Goal: Task Accomplishment & Management: Use online tool/utility

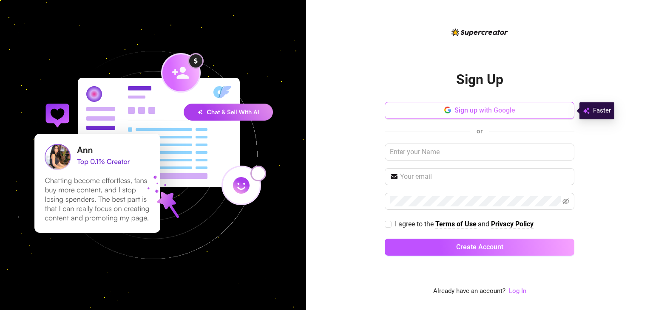
click at [455, 109] on span "Sign up with Google" at bounding box center [484, 110] width 61 height 8
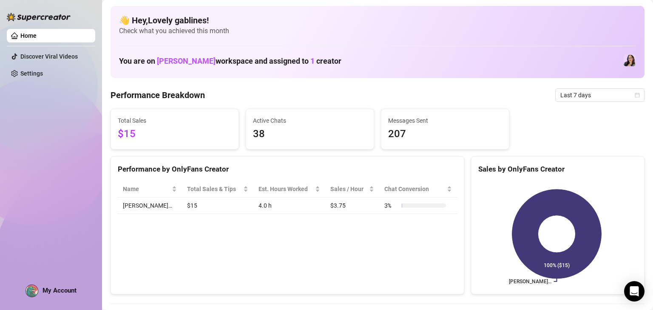
click at [37, 37] on link "Home" at bounding box center [28, 35] width 16 height 7
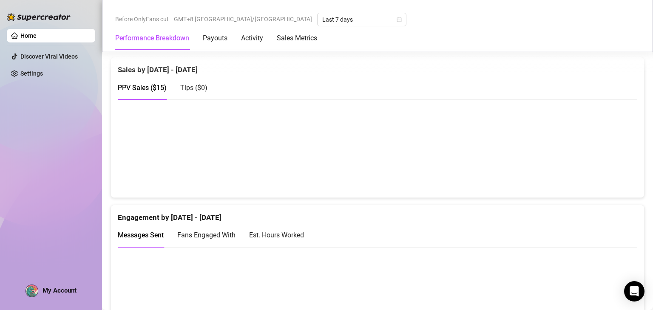
scroll to position [471, 0]
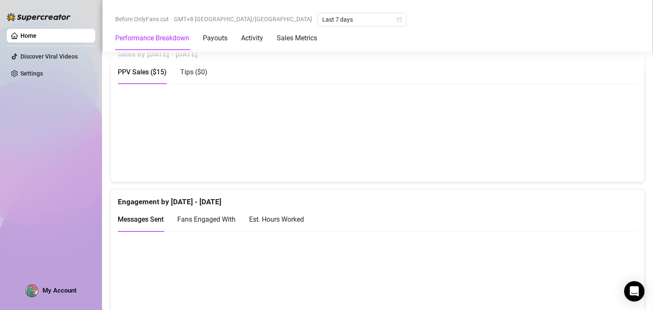
click at [207, 124] on canvas at bounding box center [374, 132] width 513 height 85
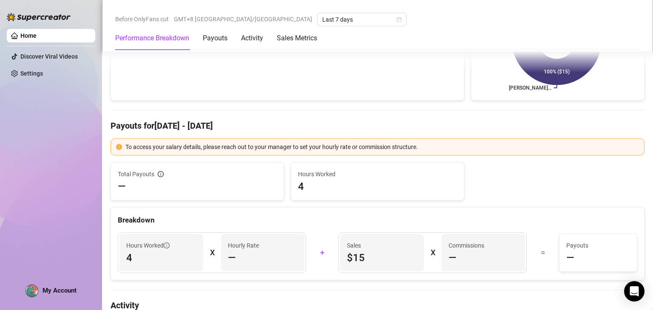
scroll to position [0, 0]
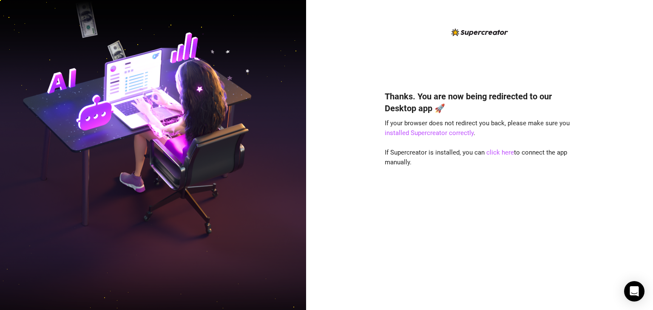
click at [404, 90] on div "Thanks. You are now being redirected to our Desktop app 🚀 If your browser does …" at bounding box center [479, 188] width 189 height 218
click at [431, 143] on div "Thanks. You are now being redirected to our Desktop app 🚀 If your browser does …" at bounding box center [479, 188] width 189 height 218
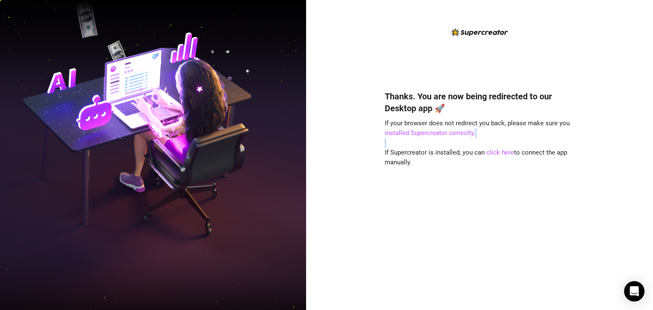
click at [431, 143] on div "Thanks. You are now being redirected to our Desktop app 🚀 If your browser does …" at bounding box center [479, 188] width 189 height 218
click at [416, 132] on link "installed Supercreator correctly" at bounding box center [429, 133] width 89 height 8
